Goal: Use online tool/utility: Utilize a website feature to perform a specific function

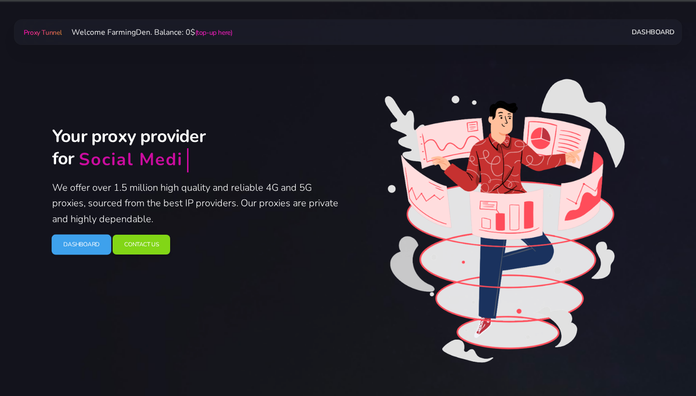
click at [78, 243] on link "Dashboard" at bounding box center [82, 245] width 60 height 20
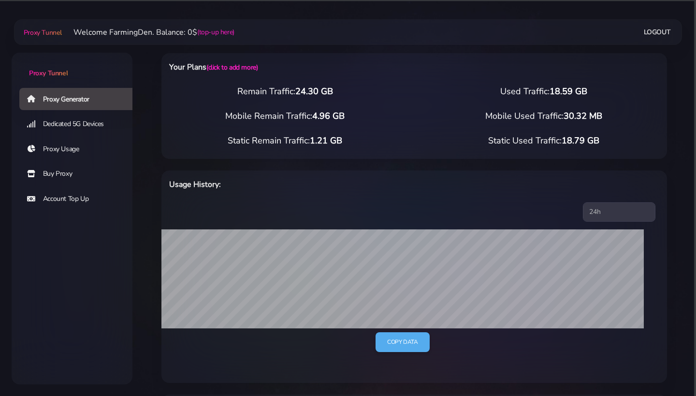
click at [43, 114] on link "Dedicated 5G Devices" at bounding box center [79, 124] width 121 height 22
click at [49, 104] on link "Proxy Generator" at bounding box center [79, 99] width 121 height 22
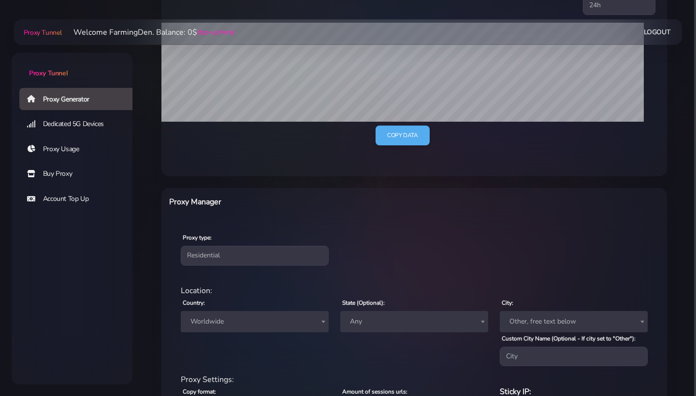
scroll to position [226, 0]
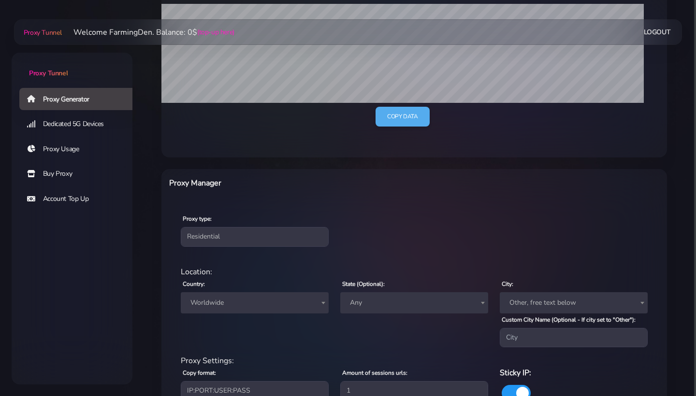
click at [231, 302] on span "Worldwide" at bounding box center [254, 303] width 136 height 14
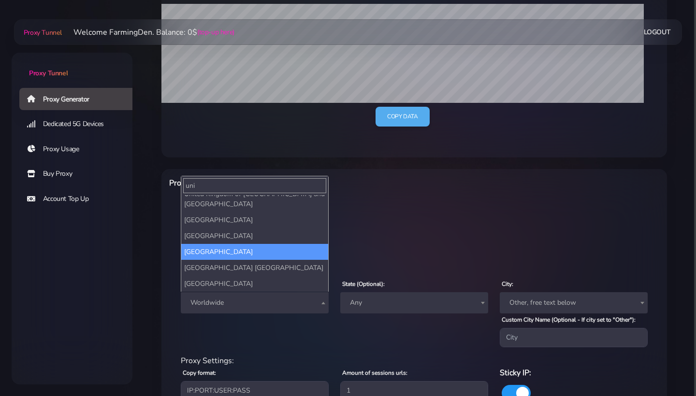
scroll to position [25, 0]
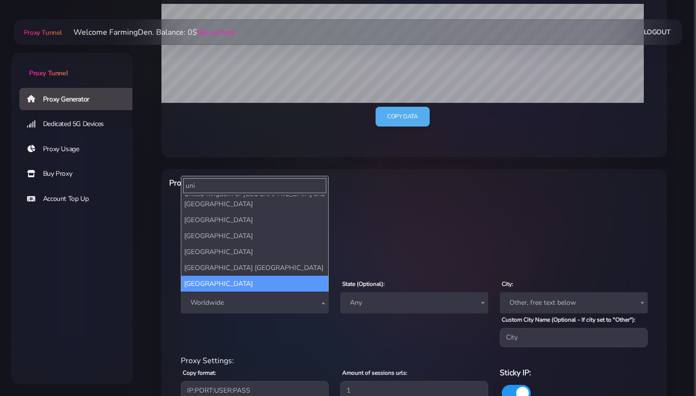
type input "uni"
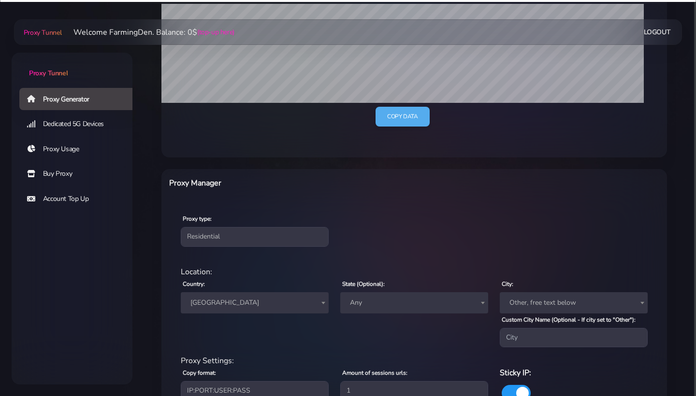
select select "US"
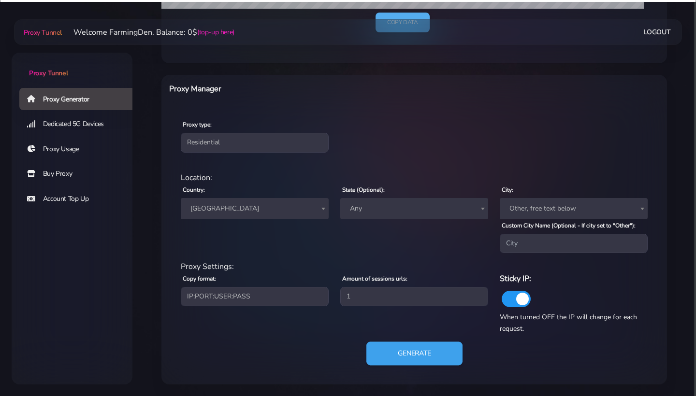
scroll to position [326, 0]
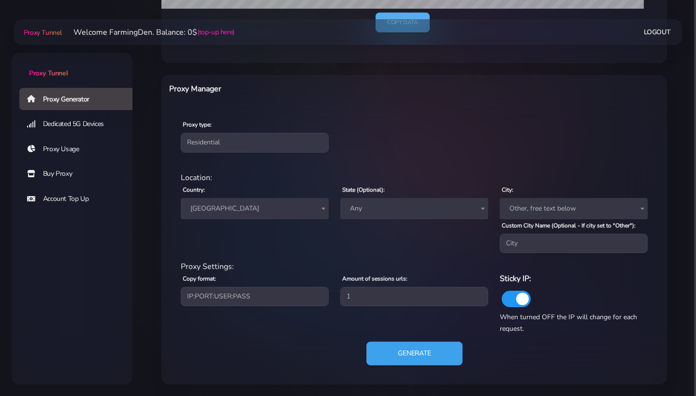
click at [404, 356] on button "Generate" at bounding box center [414, 354] width 96 height 24
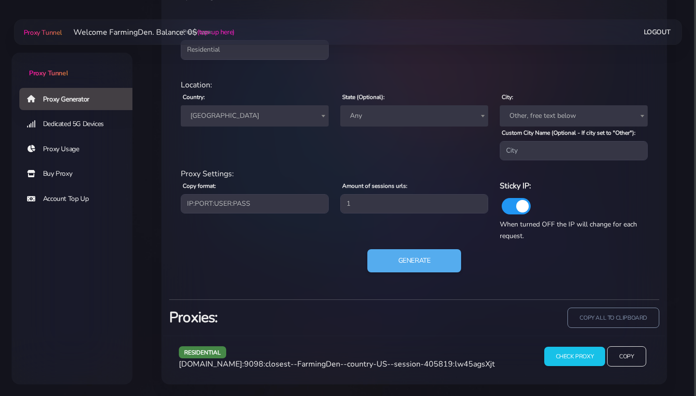
scroll to position [454, 0]
click at [629, 346] on input "Copy" at bounding box center [626, 356] width 40 height 21
click at [387, 266] on button "Generate" at bounding box center [414, 261] width 96 height 24
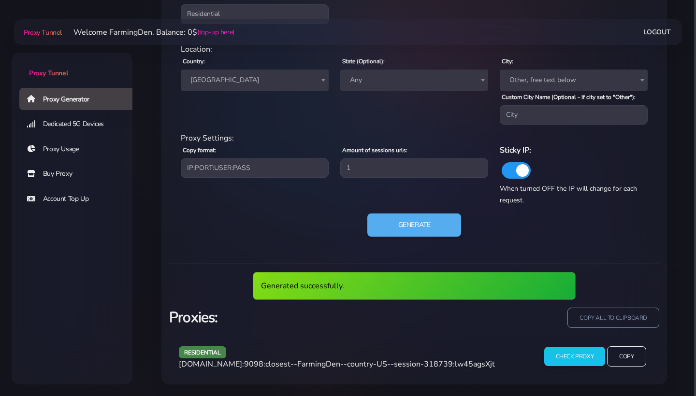
scroll to position [454, 0]
click at [628, 363] on input "Copy" at bounding box center [626, 356] width 40 height 21
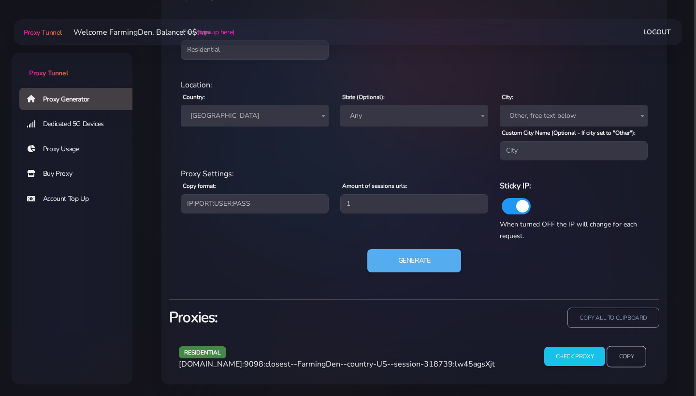
scroll to position [418, 0]
click at [424, 270] on button "Generate" at bounding box center [414, 261] width 96 height 24
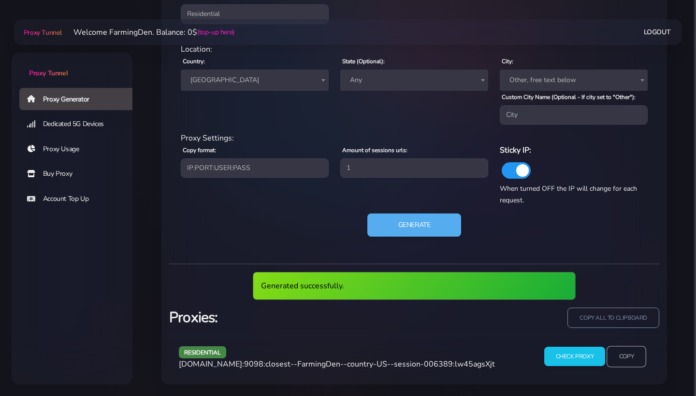
scroll to position [454, 0]
click at [625, 355] on input "Copy" at bounding box center [626, 356] width 40 height 21
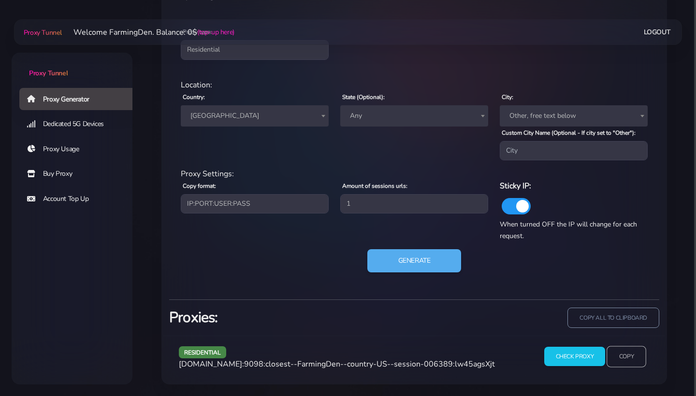
scroll to position [418, 0]
click at [405, 259] on button "Generate" at bounding box center [414, 261] width 96 height 24
click at [589, 361] on input "Check Proxy" at bounding box center [574, 356] width 62 height 20
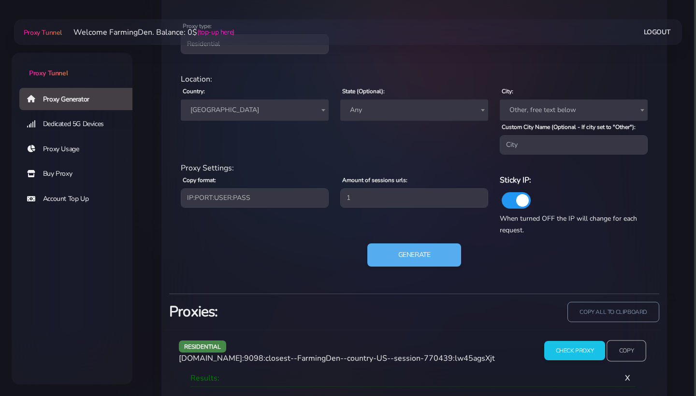
click at [619, 354] on input "Copy" at bounding box center [626, 350] width 40 height 21
